Goal: Task Accomplishment & Management: Use online tool/utility

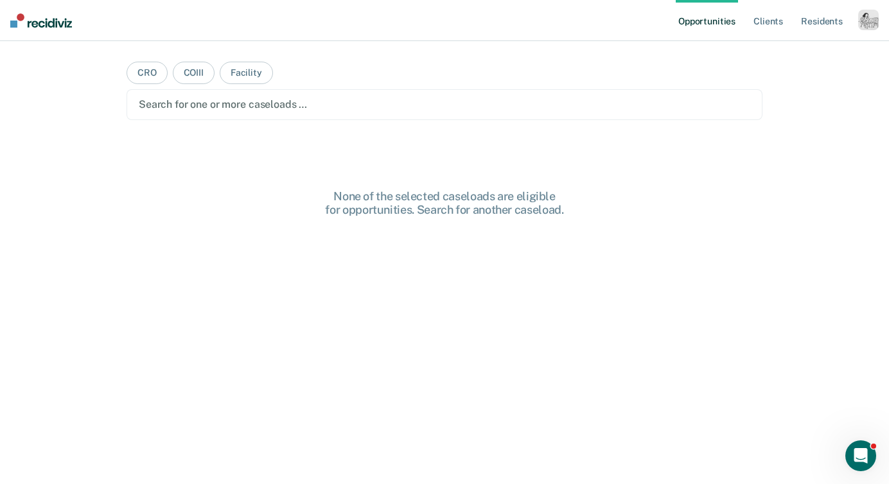
click at [862, 22] on div "button" at bounding box center [868, 20] width 21 height 21
click at [782, 51] on link "Profile" at bounding box center [816, 52] width 103 height 11
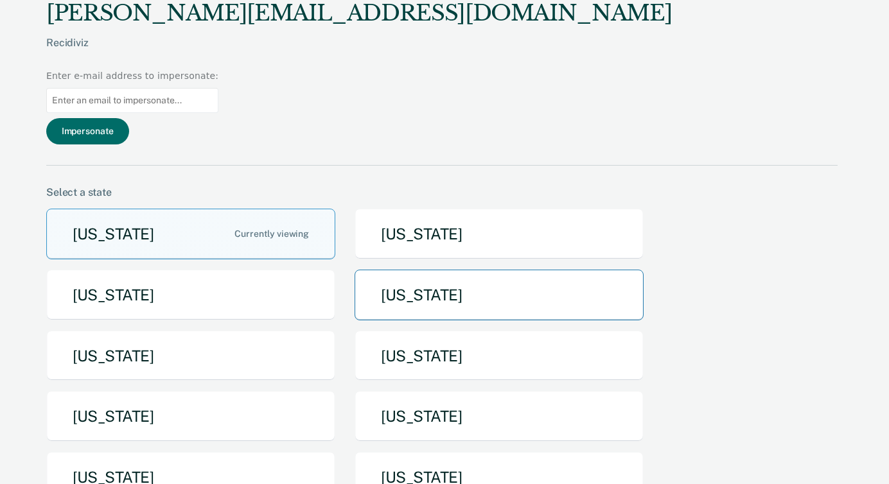
click at [399, 270] on button "[US_STATE]" at bounding box center [498, 295] width 289 height 51
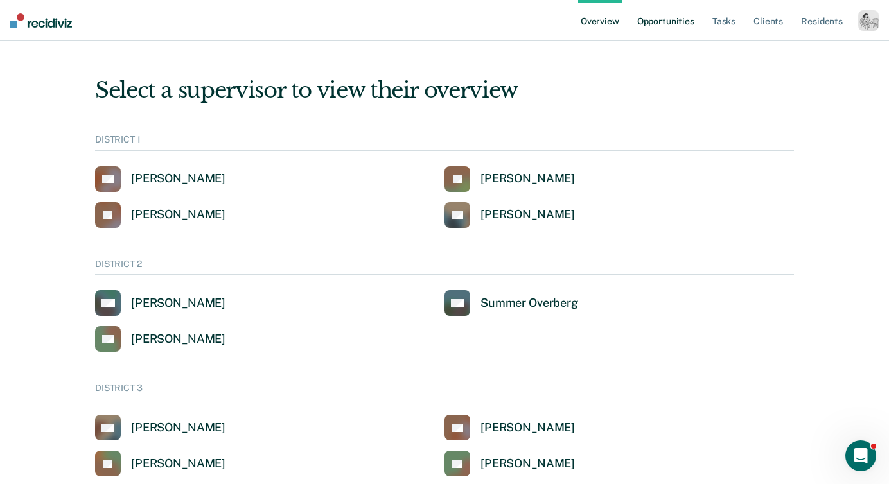
click at [663, 21] on link "Opportunities" at bounding box center [665, 20] width 62 height 41
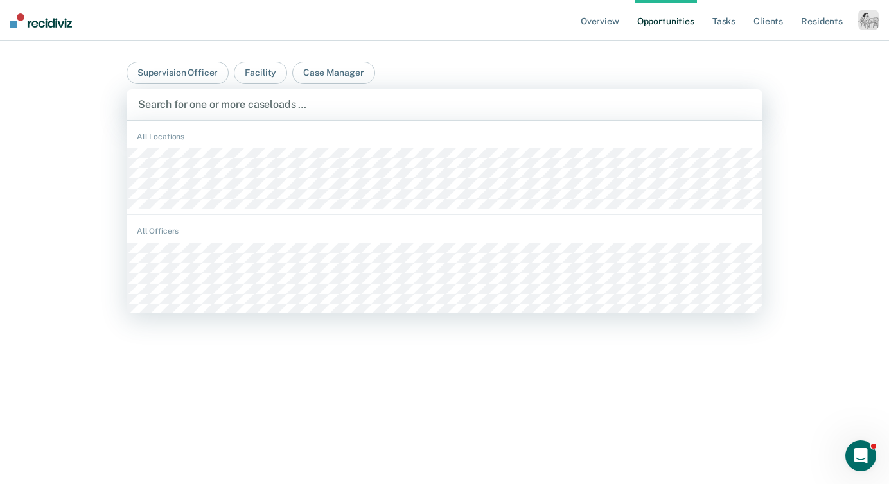
click at [387, 98] on div at bounding box center [444, 104] width 612 height 15
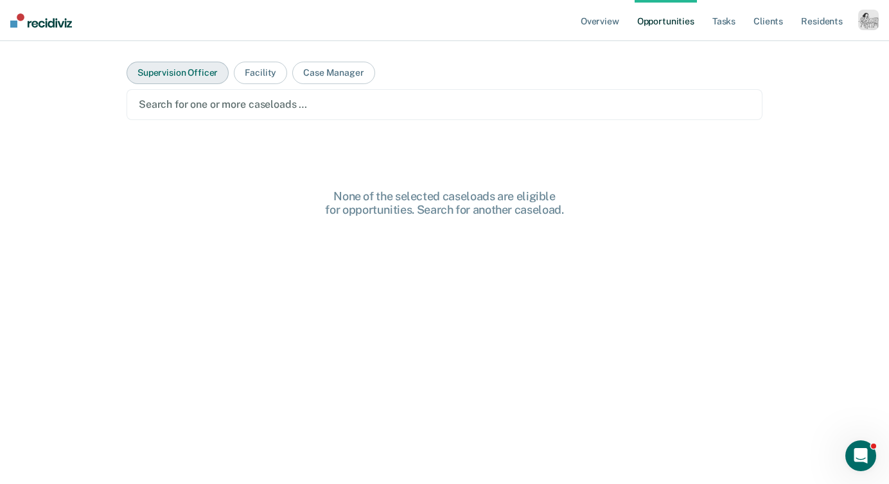
click at [202, 71] on button "Supervision Officer" at bounding box center [177, 73] width 102 height 22
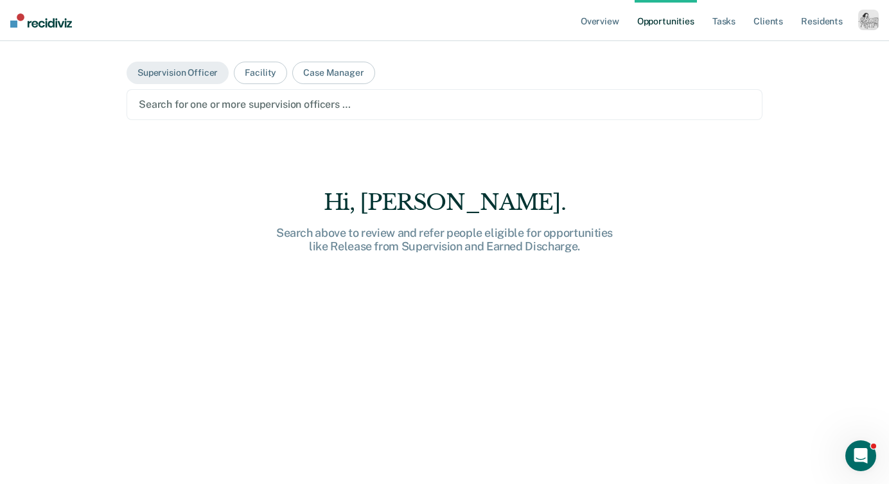
click at [214, 101] on div at bounding box center [444, 104] width 611 height 15
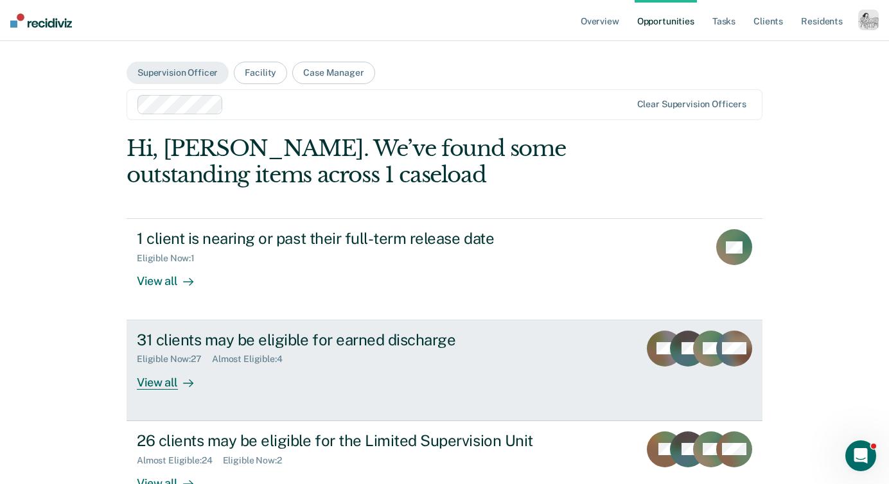
click at [153, 390] on link "31 clients may be eligible for earned discharge Eligible Now : 27 Almost Eligib…" at bounding box center [444, 370] width 636 height 101
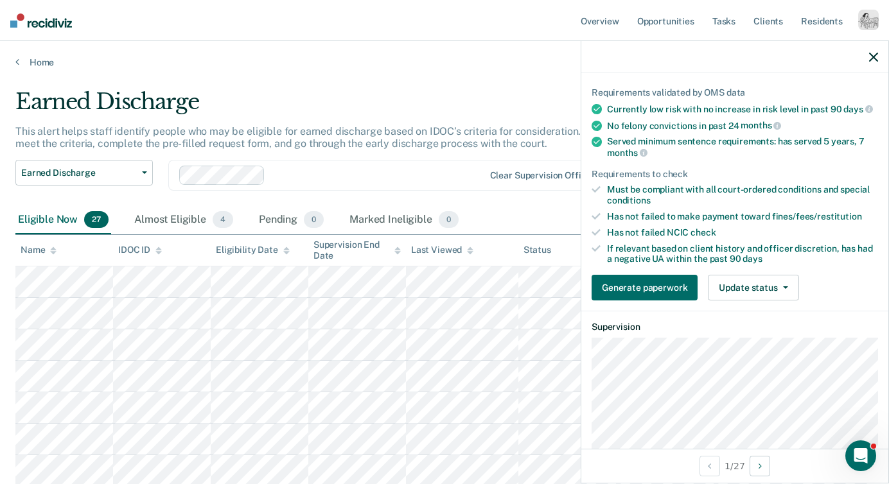
scroll to position [134, 0]
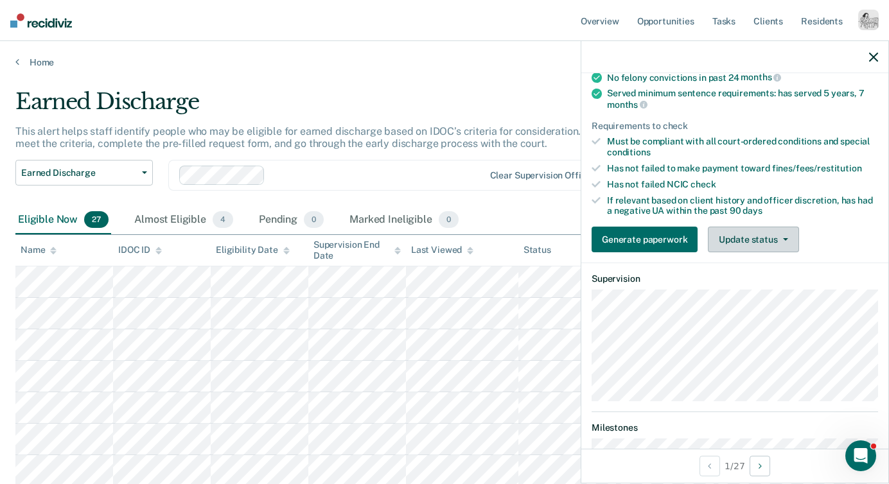
click at [749, 239] on button "Update status" at bounding box center [752, 240] width 91 height 26
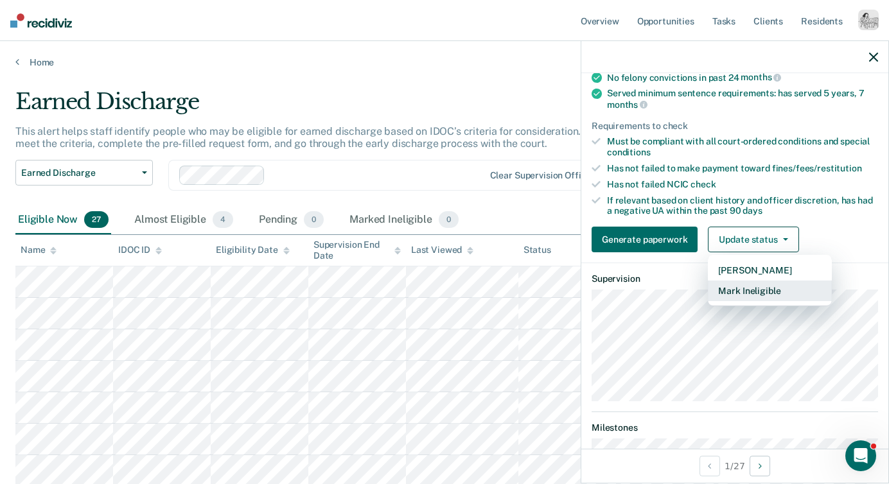
click at [753, 284] on button "Mark Ineligible" at bounding box center [769, 291] width 124 height 21
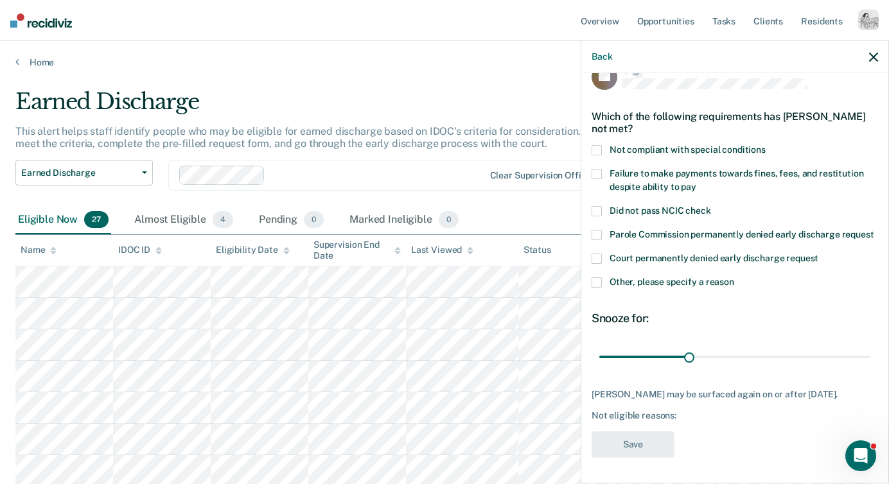
scroll to position [35, 0]
drag, startPoint x: 830, startPoint y: 255, endPoint x: 682, endPoint y: 218, distance: 152.7
click at [682, 218] on div "RB Which of the following requirements has [PERSON_NAME] not met? Not compliant…" at bounding box center [734, 263] width 286 height 403
